Goal: Task Accomplishment & Management: Complete application form

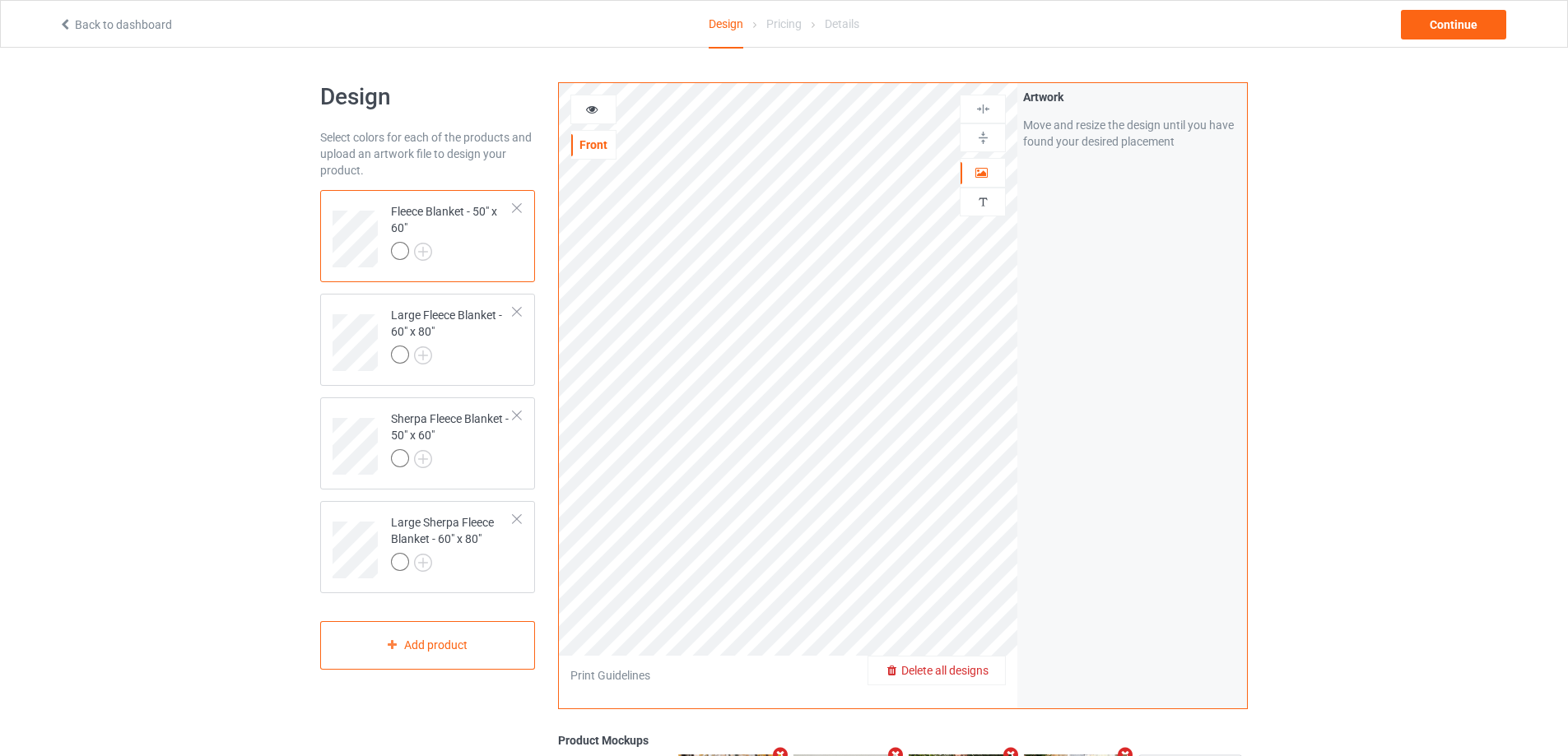
click at [982, 666] on span "Delete all designs" at bounding box center [945, 670] width 87 height 13
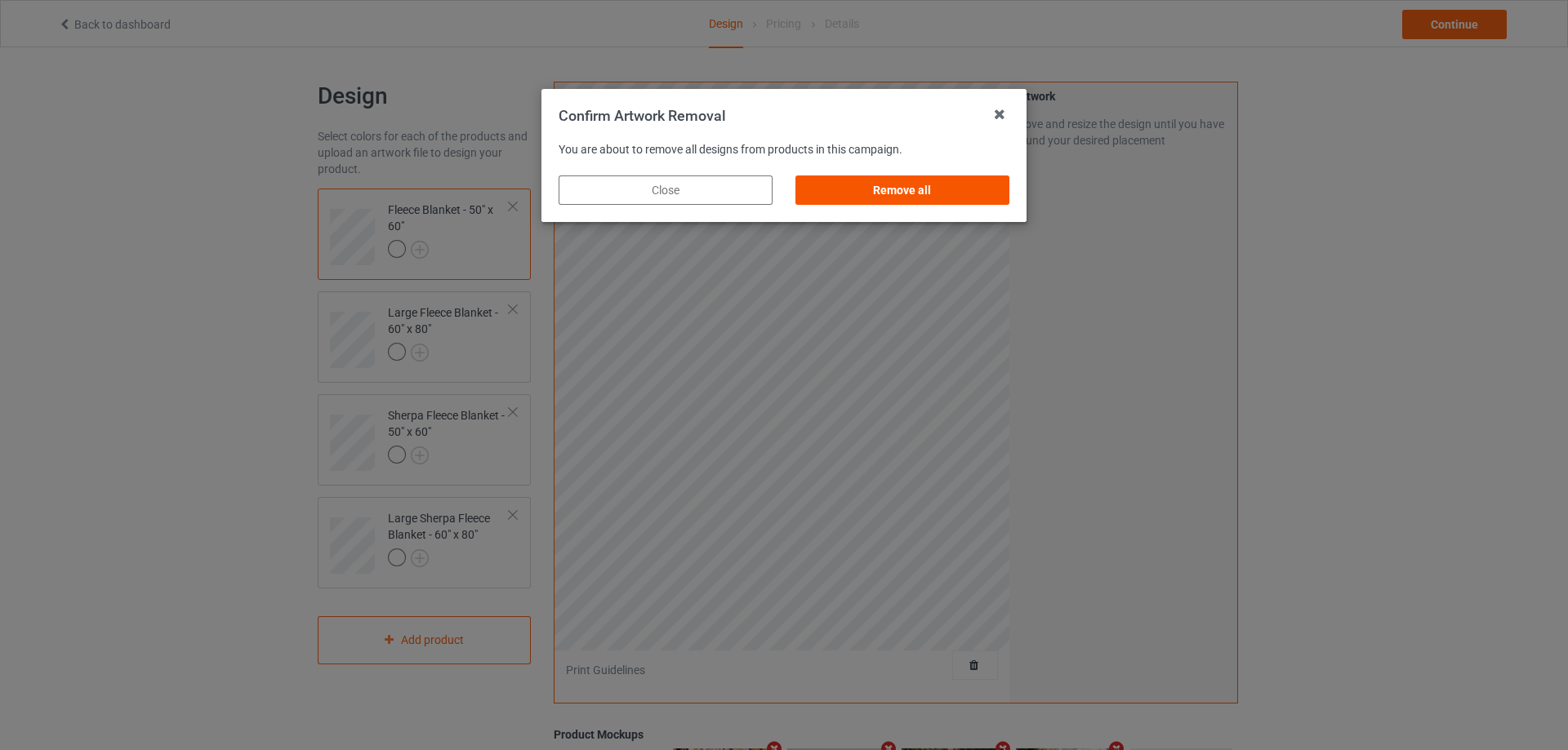
click at [843, 187] on div "Remove all" at bounding box center [902, 190] width 214 height 29
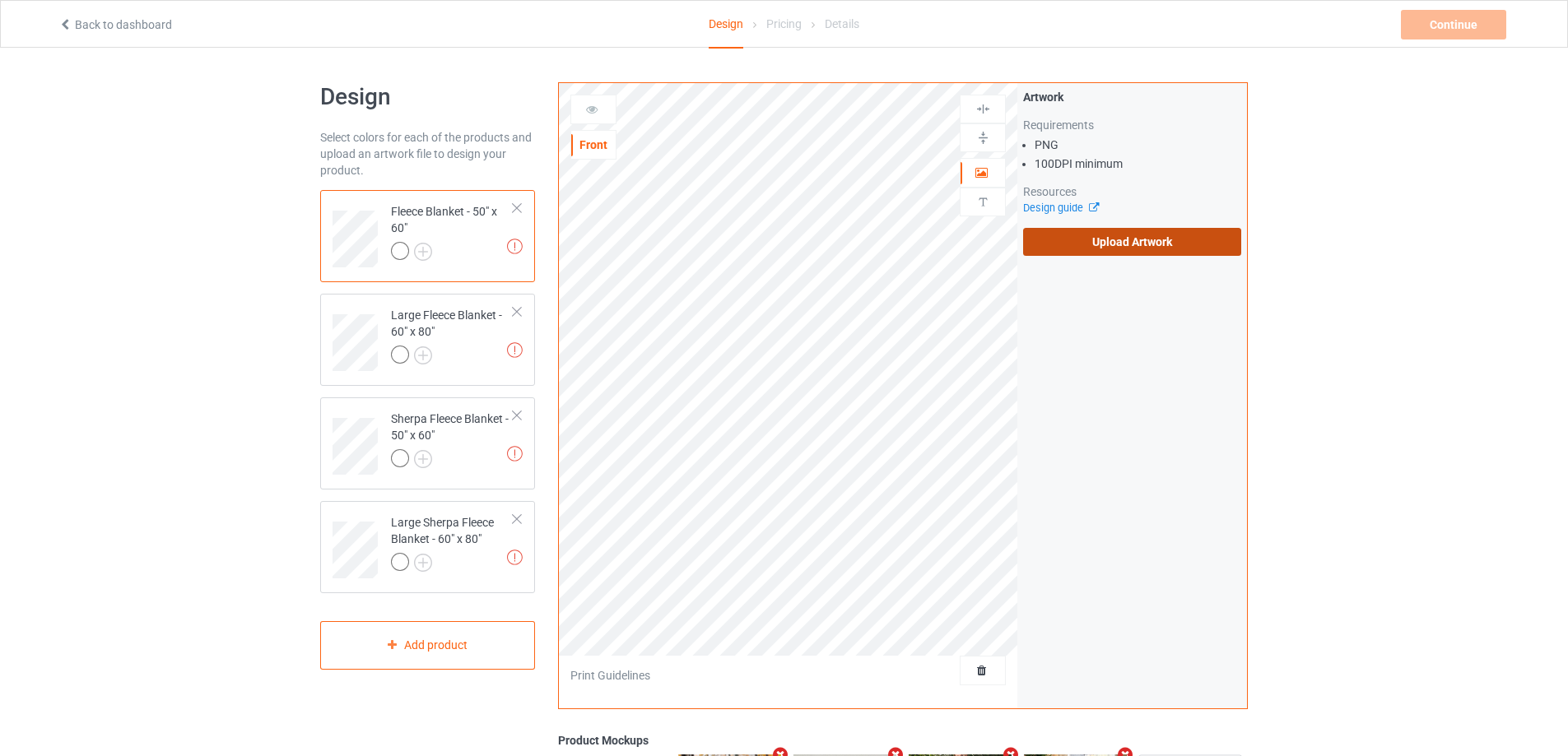
click at [1124, 245] on label "Upload Artwork" at bounding box center [1131, 242] width 218 height 28
click at [0, 0] on input "Upload Artwork" at bounding box center [0, 0] width 0 height 0
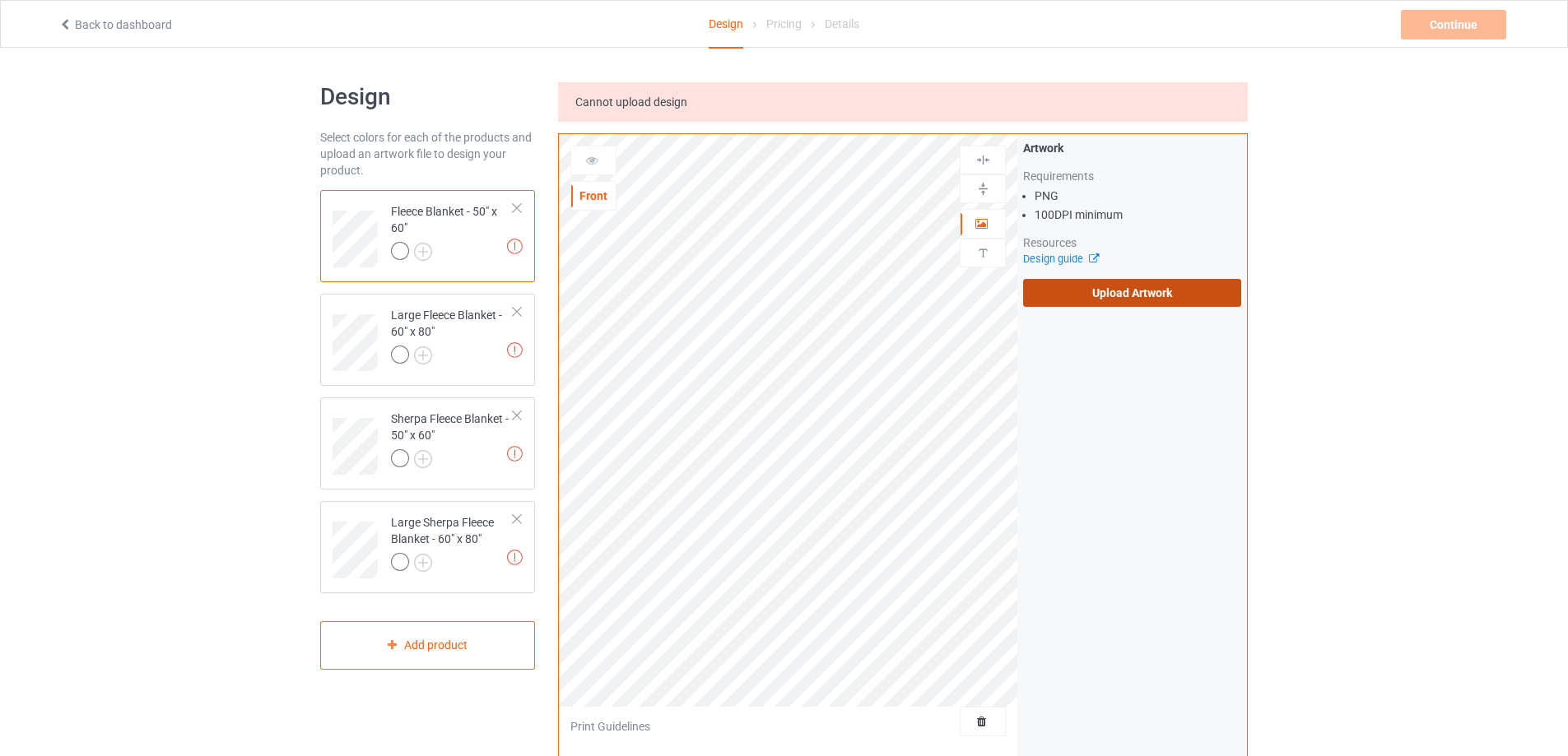
click at [1082, 294] on label "Upload Artwork" at bounding box center [1131, 293] width 218 height 28
click at [0, 0] on input "Upload Artwork" at bounding box center [0, 0] width 0 height 0
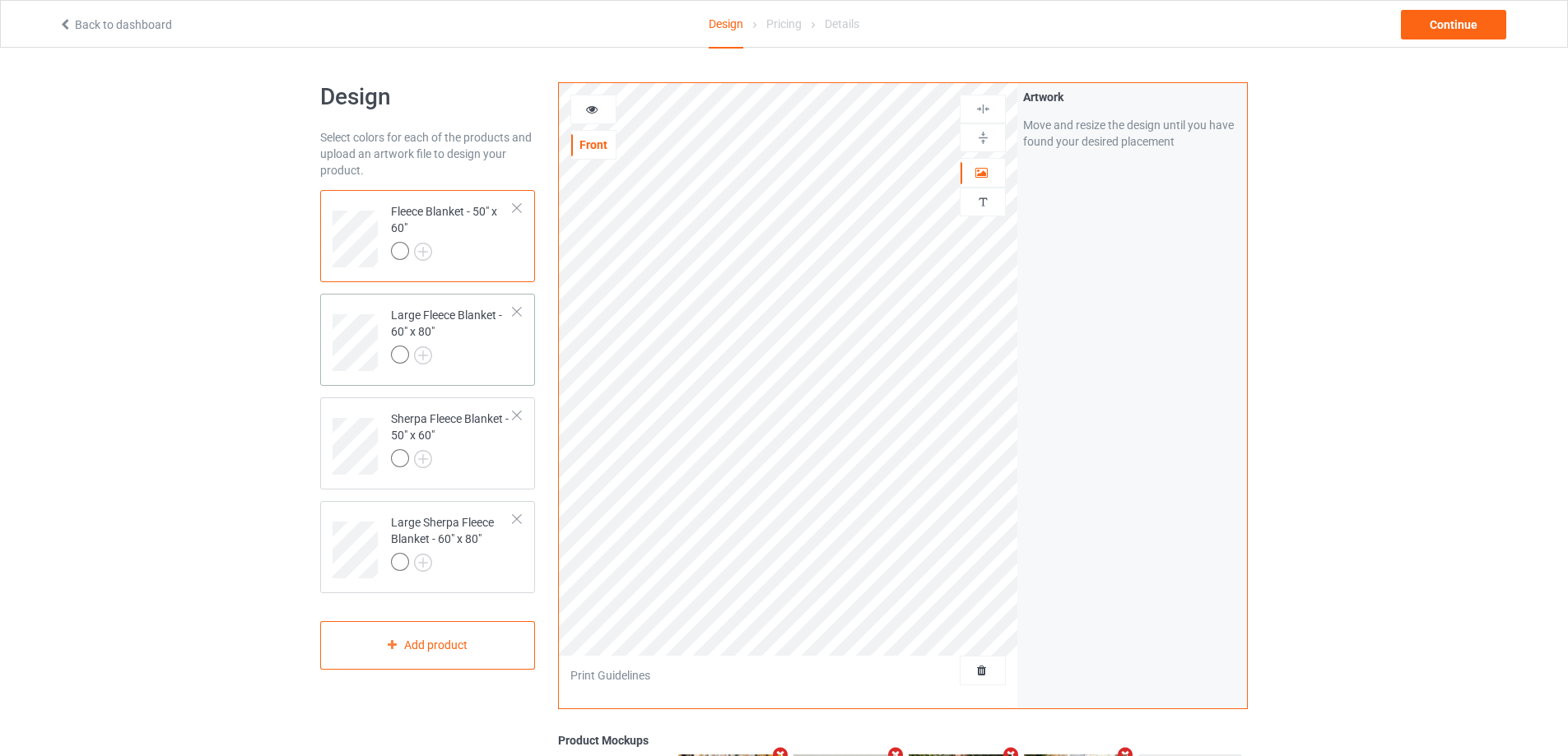
click at [513, 348] on div at bounding box center [452, 356] width 122 height 23
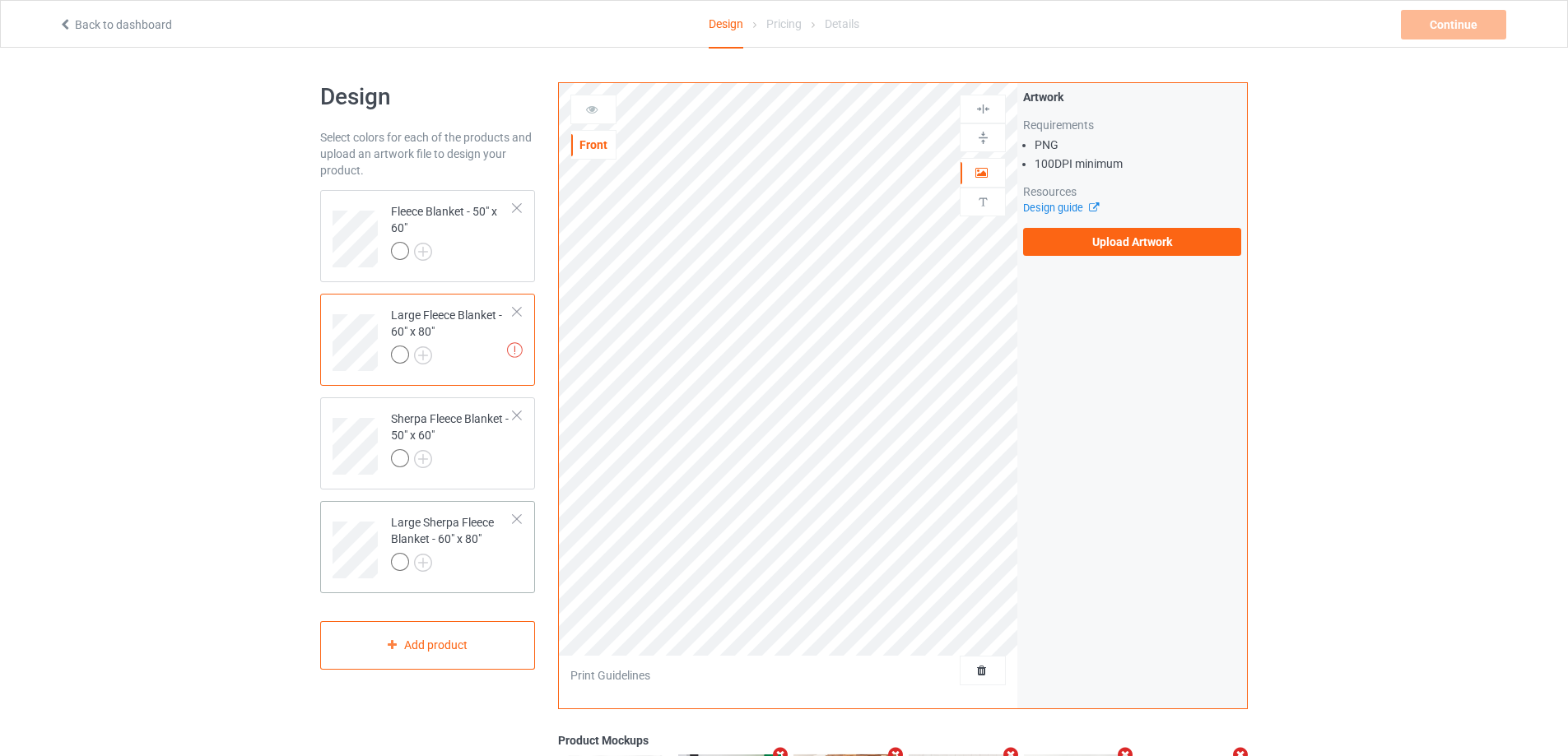
click at [458, 540] on div "Large Sherpa Fleece Blanket - 60" x 80"" at bounding box center [452, 542] width 122 height 56
click at [1075, 257] on div "Artwork Requirements PNG 100 DPI minimum Resources Design guide Upload Artwork" at bounding box center [1131, 172] width 230 height 178
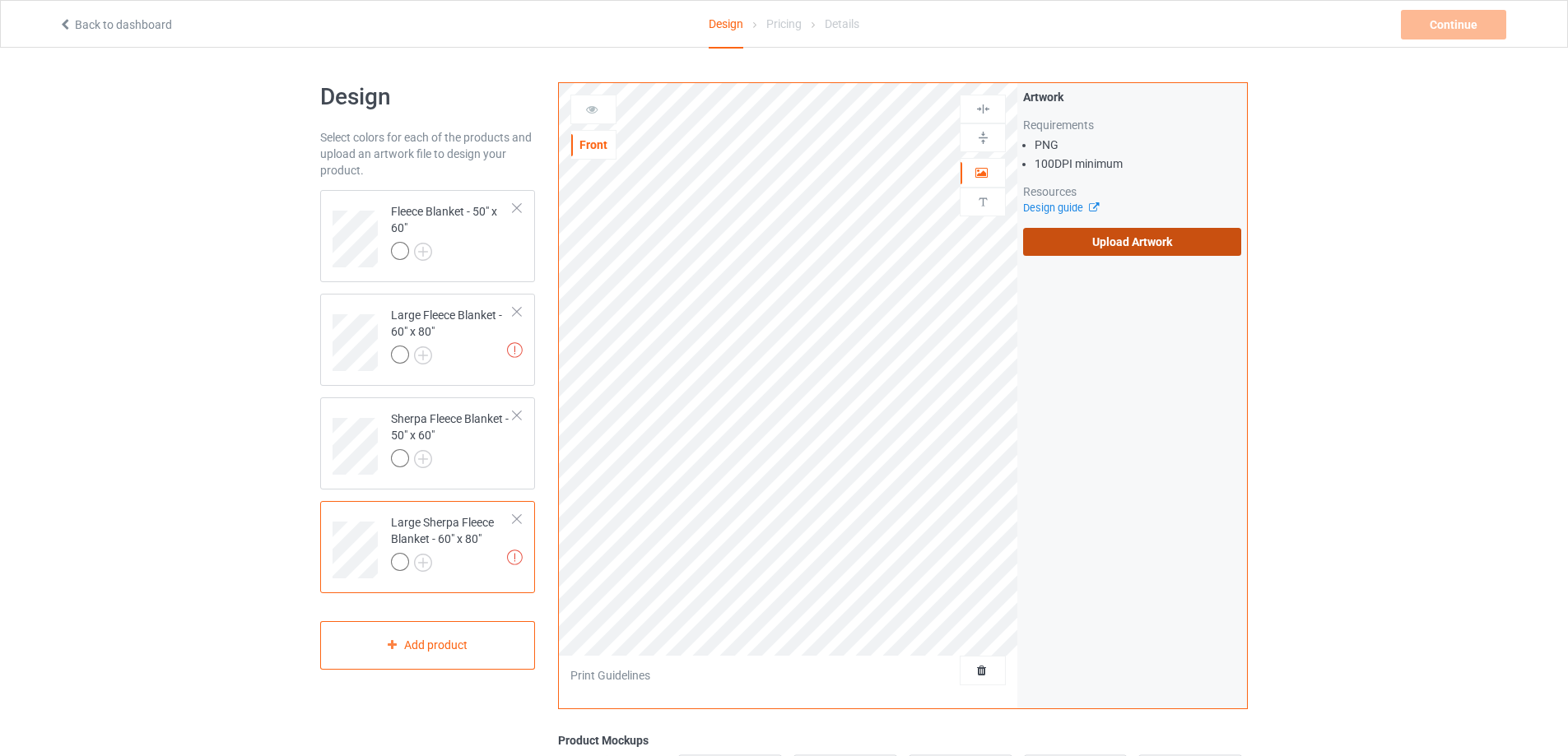
click at [1075, 253] on label "Upload Artwork" at bounding box center [1131, 242] width 218 height 28
click at [0, 0] on input "Upload Artwork" at bounding box center [0, 0] width 0 height 0
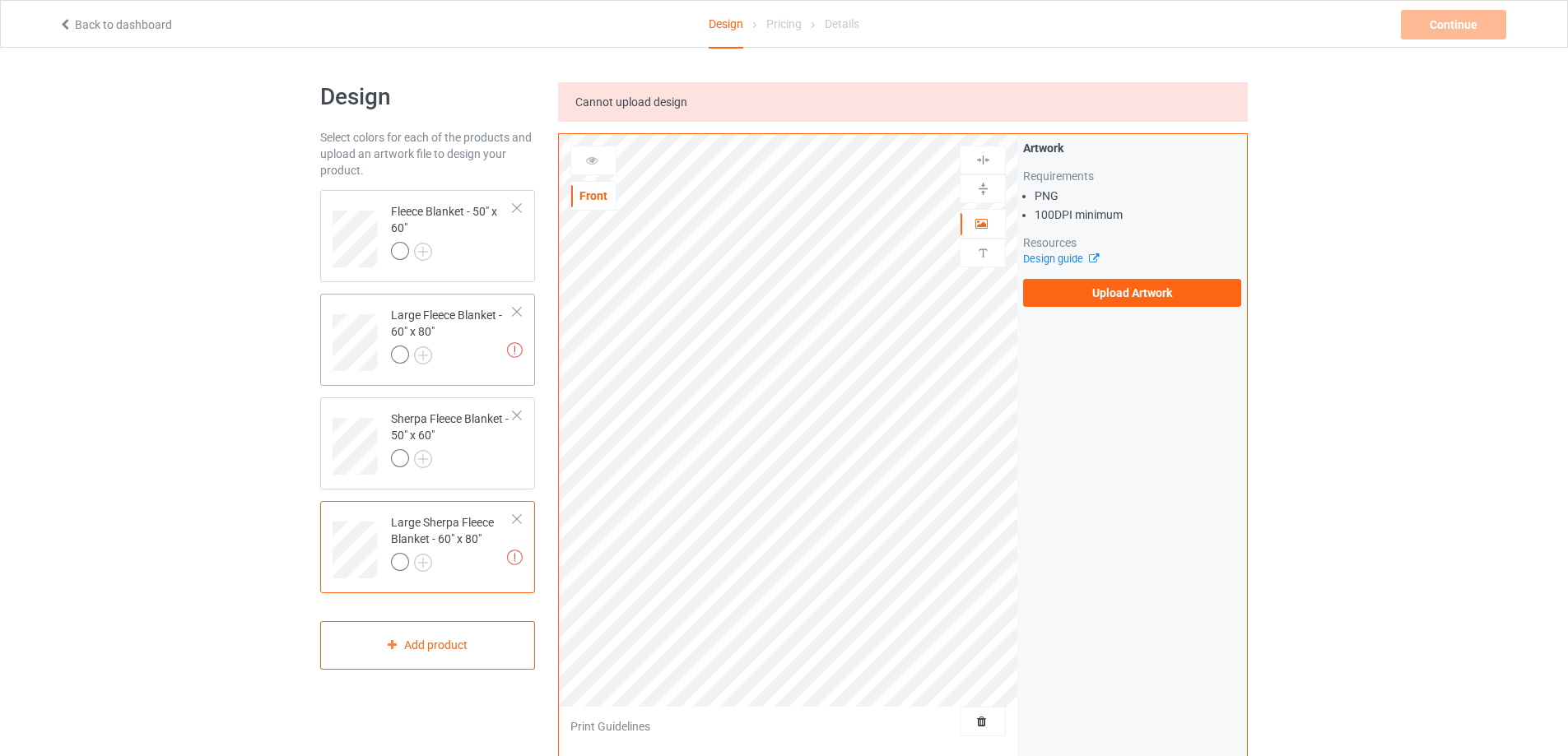
click at [474, 334] on div "Large Fleece Blanket - 60" x 80"" at bounding box center [452, 335] width 122 height 56
click at [1071, 288] on label "Upload Artwork" at bounding box center [1131, 293] width 218 height 28
click at [0, 0] on input "Upload Artwork" at bounding box center [0, 0] width 0 height 0
click at [1139, 304] on label "Upload Artwork" at bounding box center [1131, 293] width 218 height 28
click at [0, 0] on input "Upload Artwork" at bounding box center [0, 0] width 0 height 0
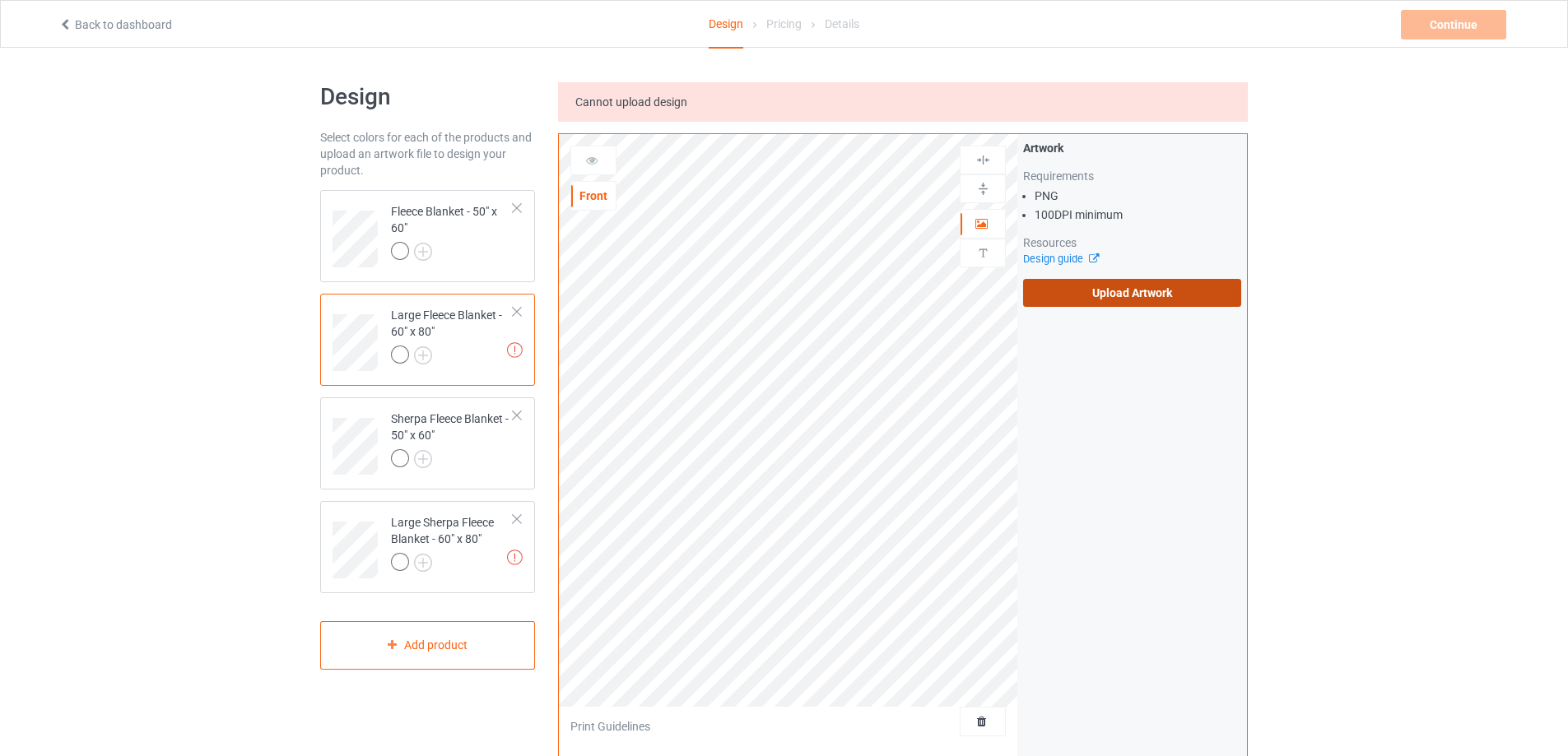
click at [1090, 298] on label "Upload Artwork" at bounding box center [1131, 293] width 218 height 28
click at [0, 0] on input "Upload Artwork" at bounding box center [0, 0] width 0 height 0
click at [1090, 285] on label "Upload Artwork" at bounding box center [1131, 293] width 218 height 28
click at [0, 0] on input "Upload Artwork" at bounding box center [0, 0] width 0 height 0
click at [1181, 302] on label "Upload Artwork" at bounding box center [1131, 293] width 218 height 28
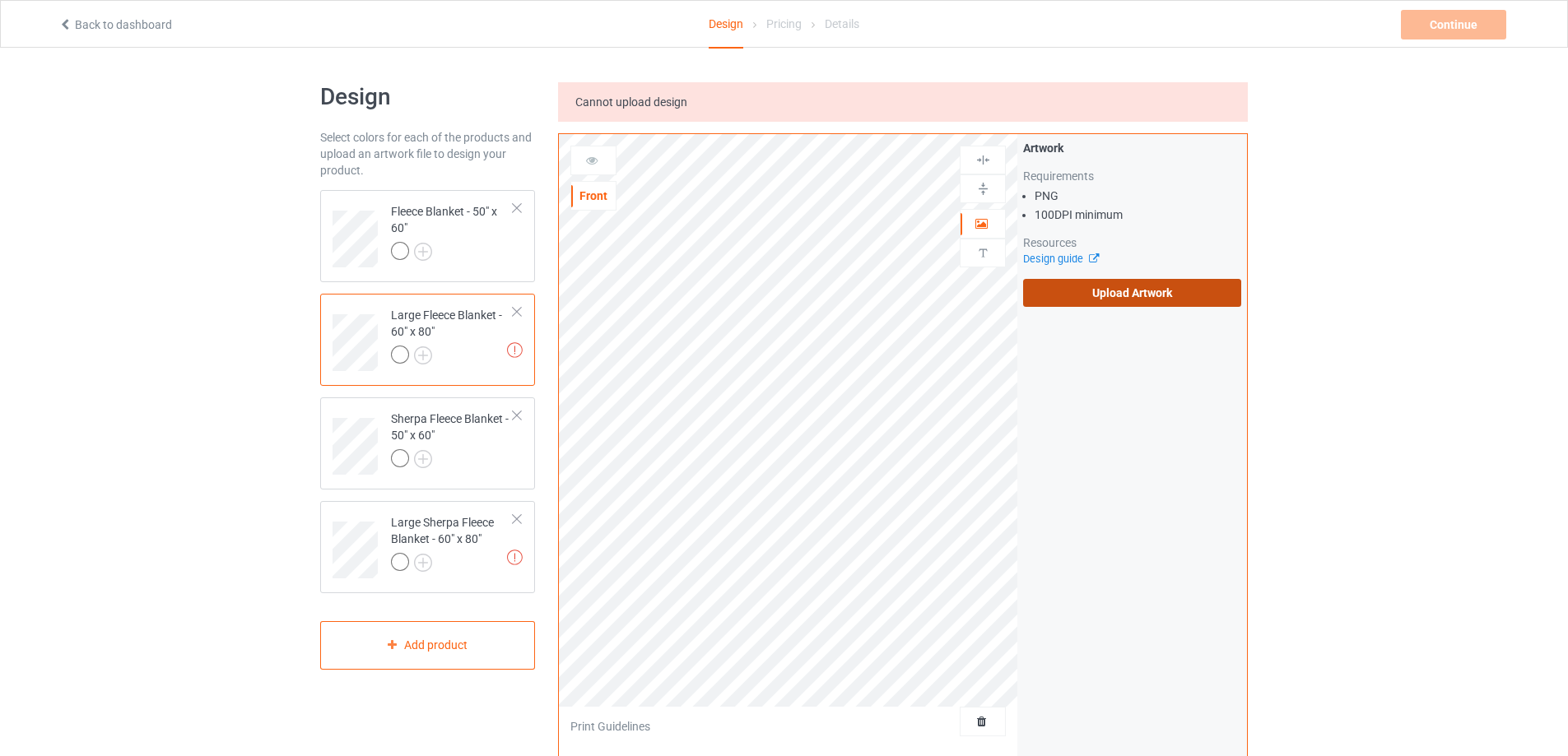
click at [0, 0] on input "Upload Artwork" at bounding box center [0, 0] width 0 height 0
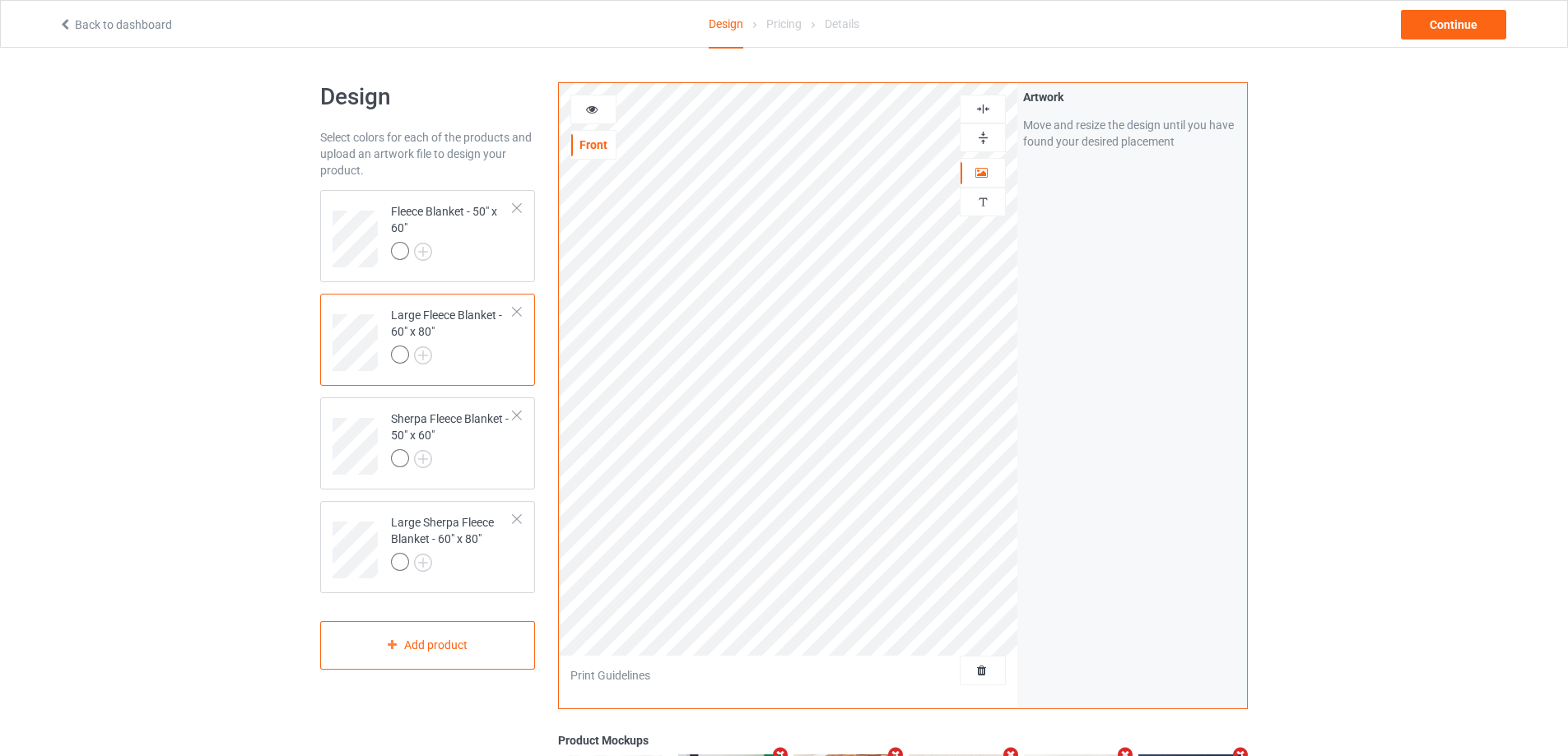
click at [982, 138] on img at bounding box center [983, 138] width 15 height 15
click at [987, 110] on img at bounding box center [983, 109] width 15 height 15
click at [496, 439] on div "Sherpa Fleece Blanket - 50" x 60"" at bounding box center [452, 438] width 122 height 56
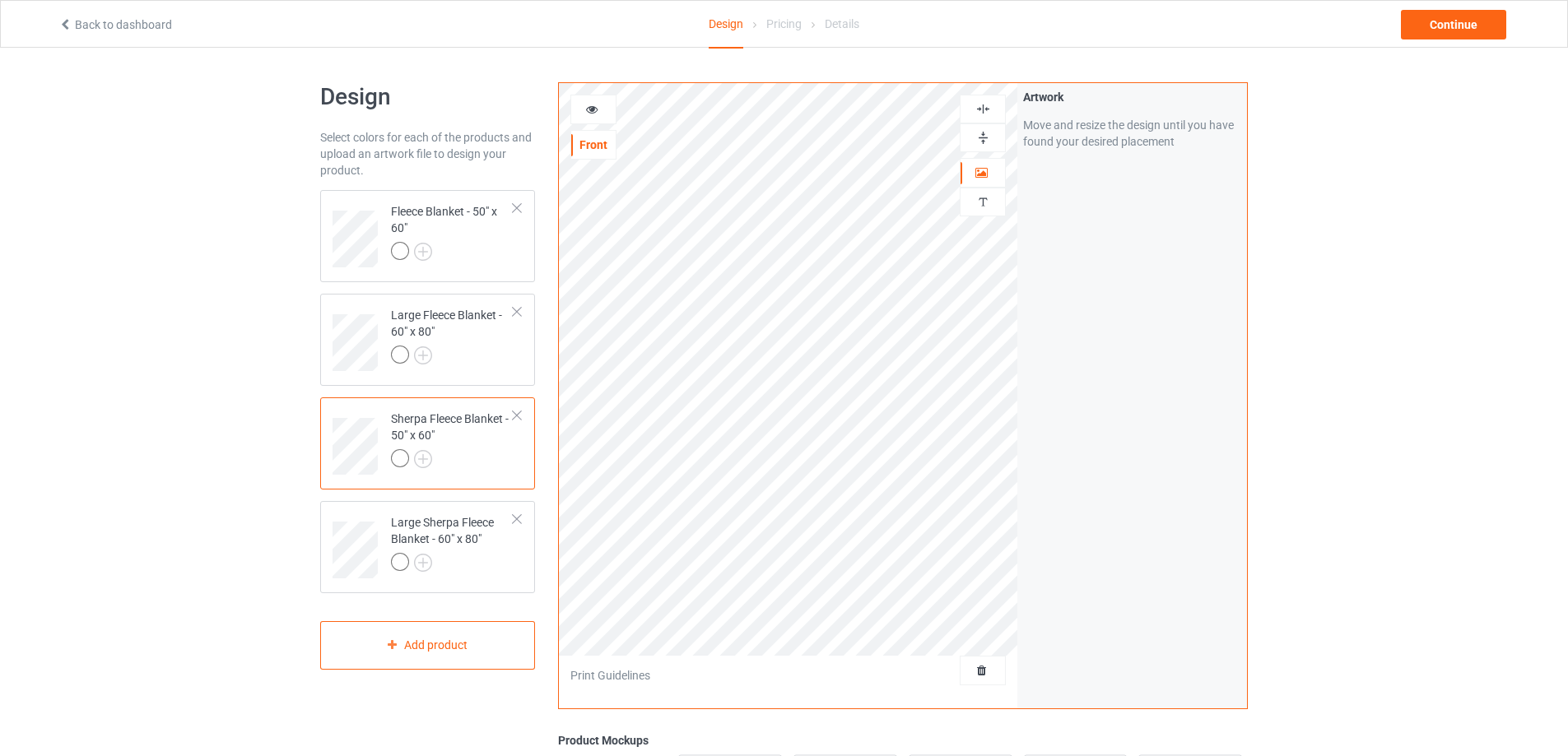
click at [985, 138] on img at bounding box center [983, 138] width 15 height 15
click at [982, 112] on img at bounding box center [983, 109] width 15 height 15
click at [978, 140] on img at bounding box center [983, 138] width 15 height 15
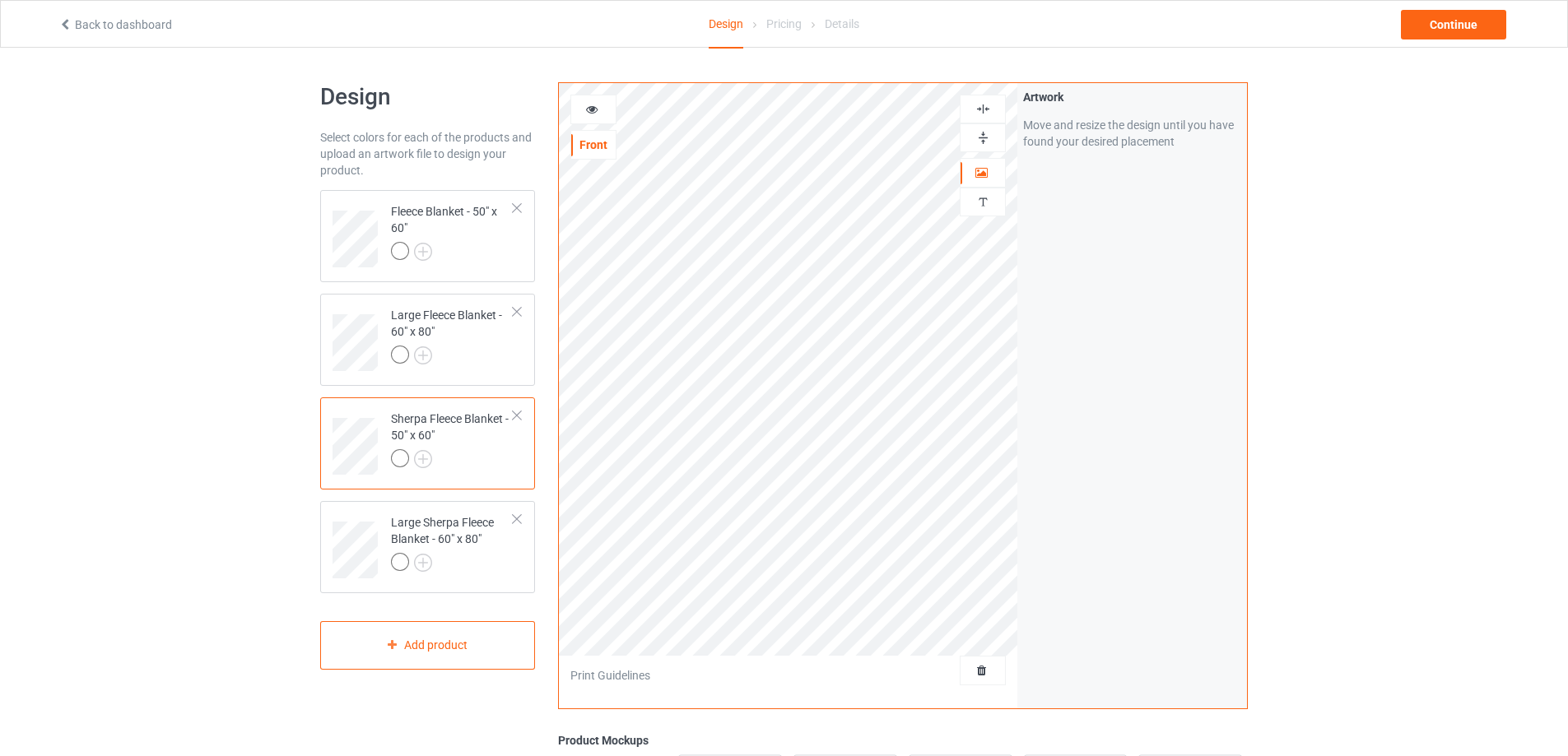
click at [978, 140] on img at bounding box center [983, 138] width 15 height 15
click at [984, 106] on img at bounding box center [983, 109] width 15 height 15
click at [476, 260] on div at bounding box center [452, 253] width 122 height 23
click at [980, 139] on img at bounding box center [983, 138] width 15 height 15
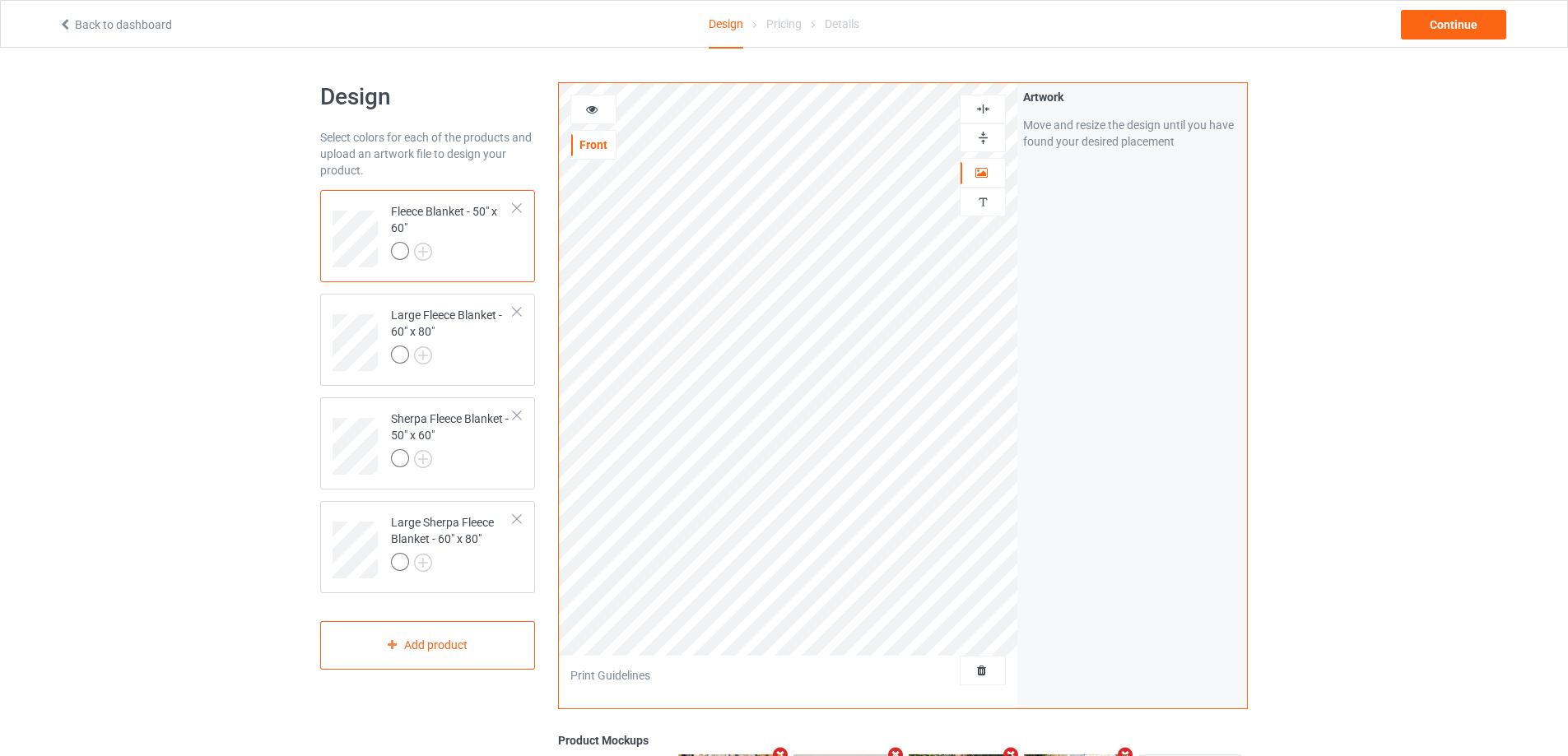
click at [985, 116] on img at bounding box center [983, 109] width 15 height 15
click at [986, 115] on img at bounding box center [983, 109] width 15 height 15
click at [482, 572] on div at bounding box center [452, 564] width 122 height 23
click at [984, 134] on img at bounding box center [983, 138] width 15 height 15
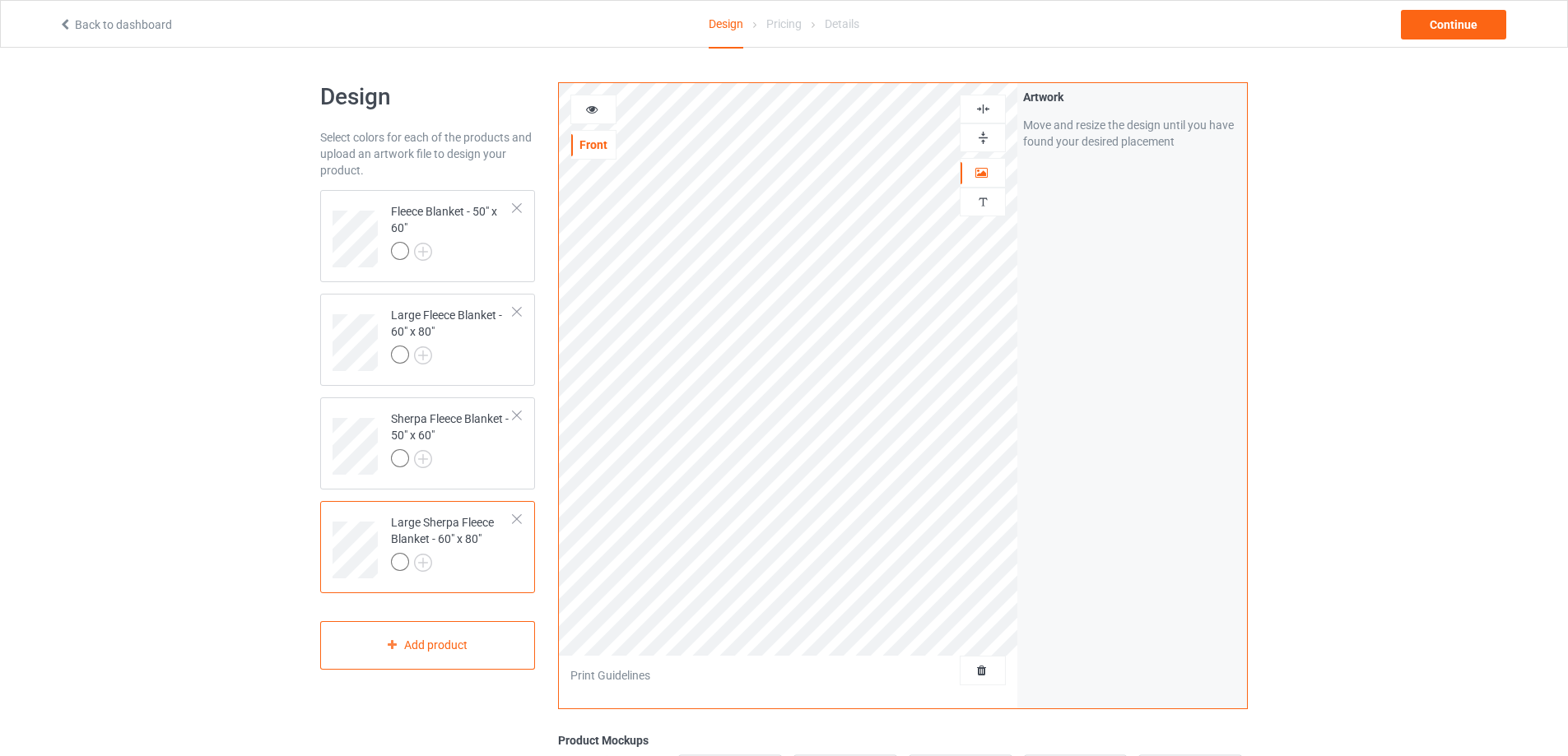
click at [984, 108] on img at bounding box center [983, 109] width 15 height 15
click at [982, 137] on img at bounding box center [983, 138] width 15 height 15
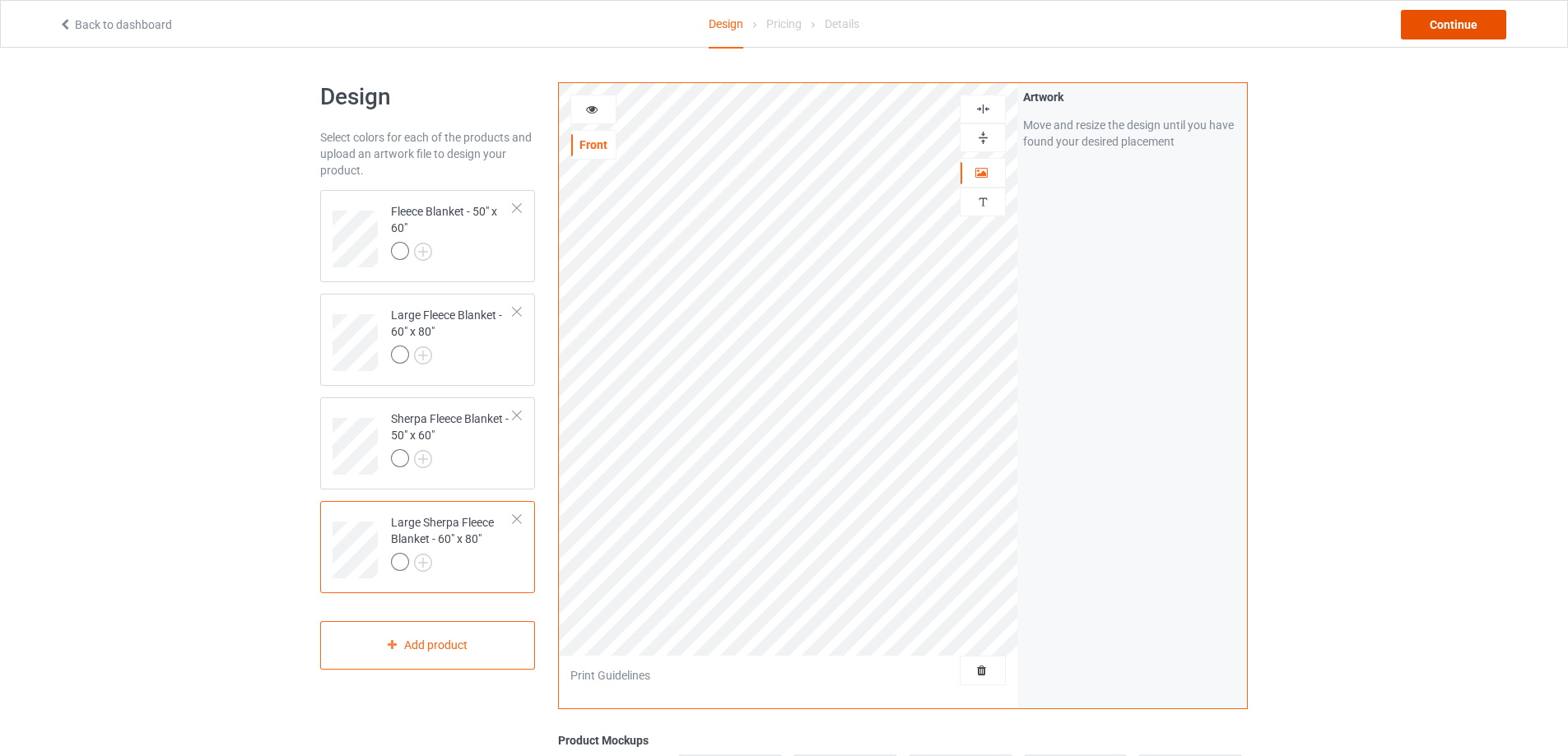
click at [1466, 18] on div "Continue" at bounding box center [1453, 24] width 105 height 29
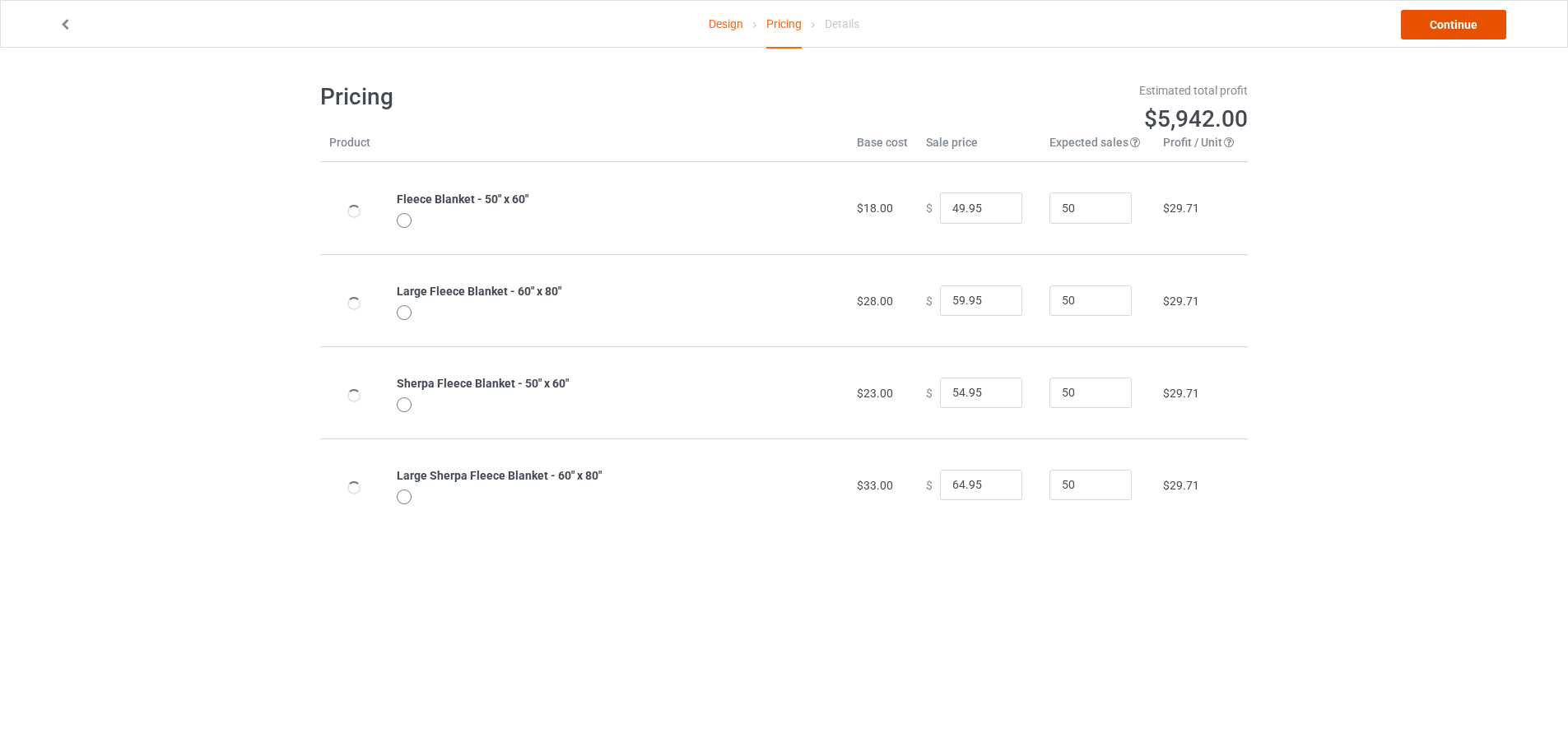
click at [1437, 32] on link "Continue" at bounding box center [1453, 24] width 105 height 29
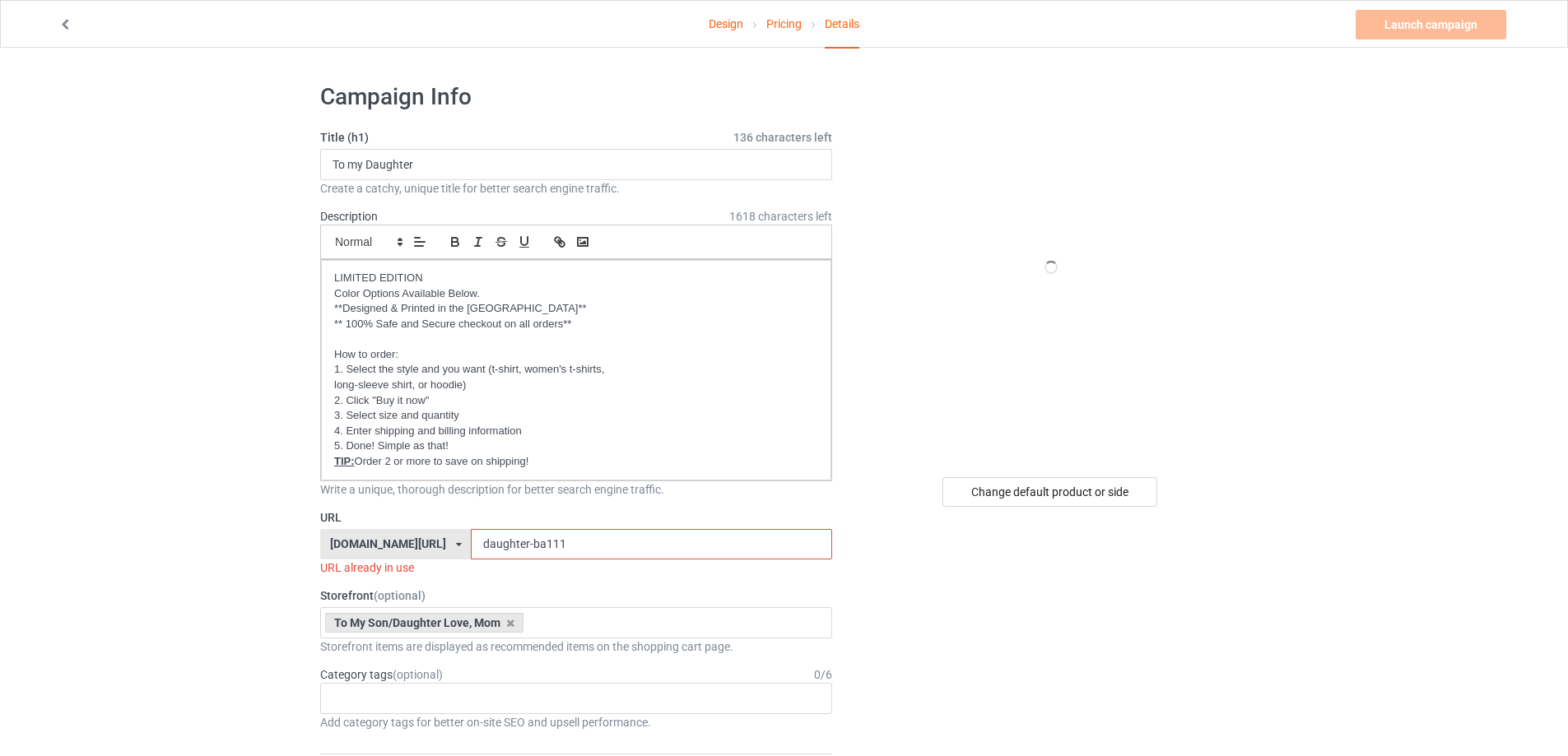
drag, startPoint x: 564, startPoint y: 542, endPoint x: 549, endPoint y: 544, distance: 15.1
click at [549, 544] on input "daughter-ba111" at bounding box center [651, 545] width 361 height 31
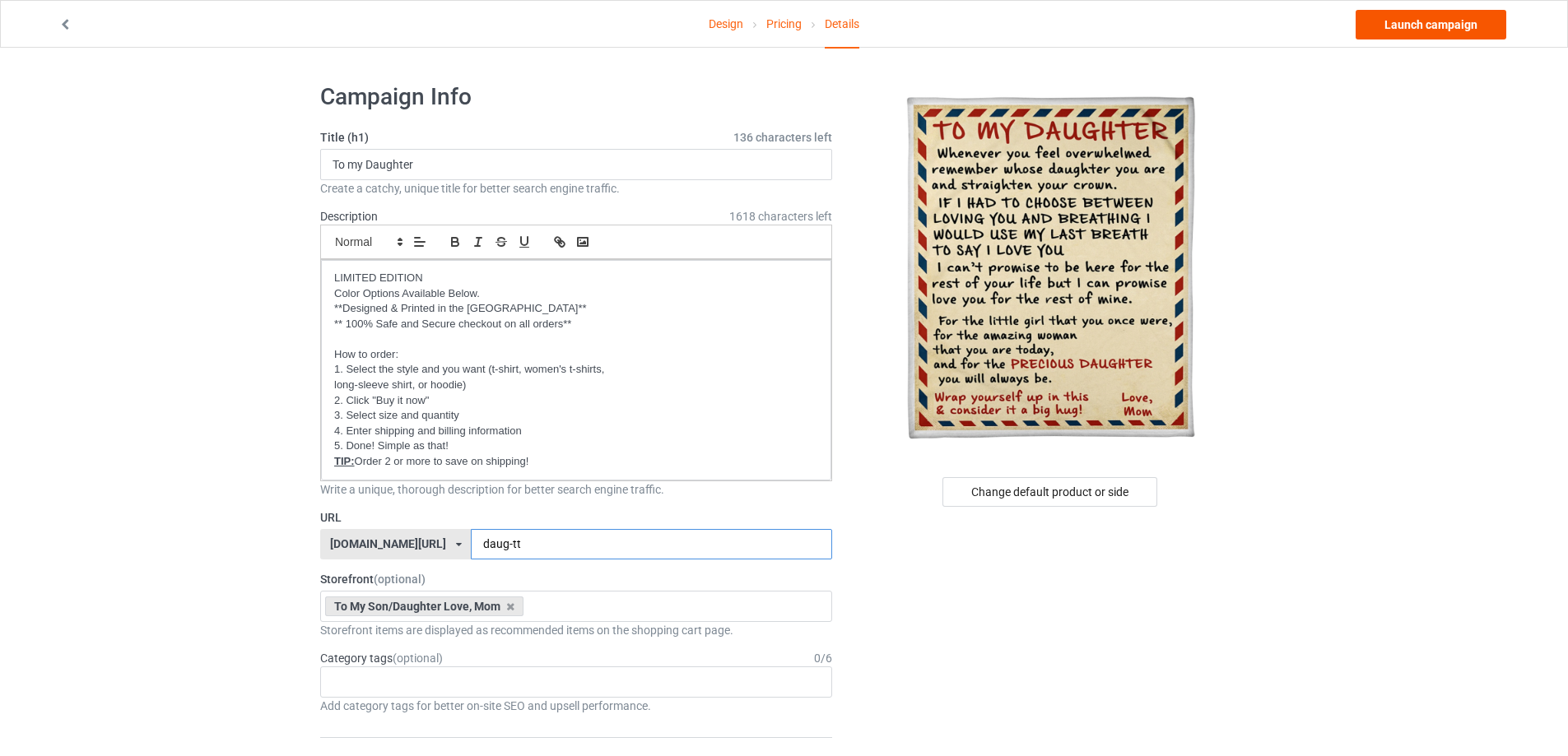
type input "daug-tt"
click at [1463, 21] on link "Launch campaign" at bounding box center [1430, 24] width 151 height 29
